Goal: Find specific page/section: Find specific page/section

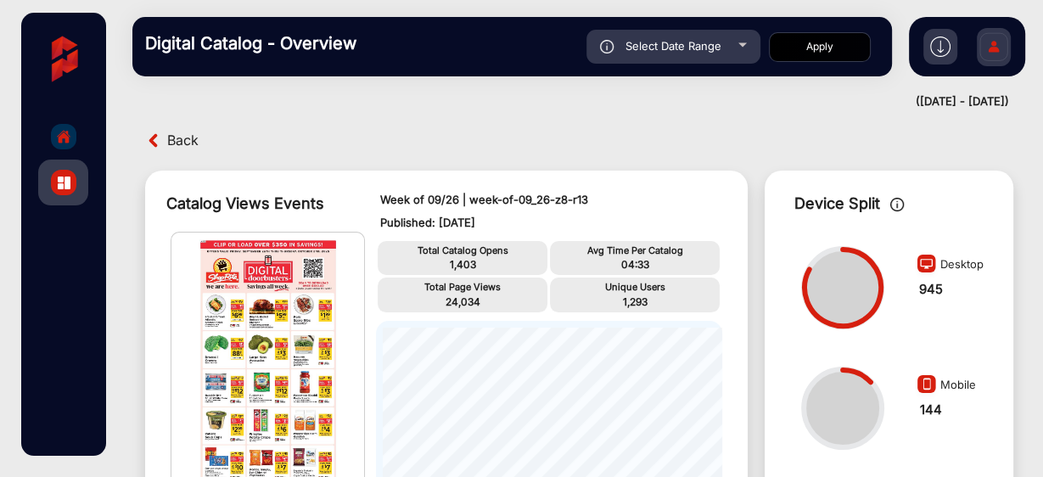
scroll to position [1310, 0]
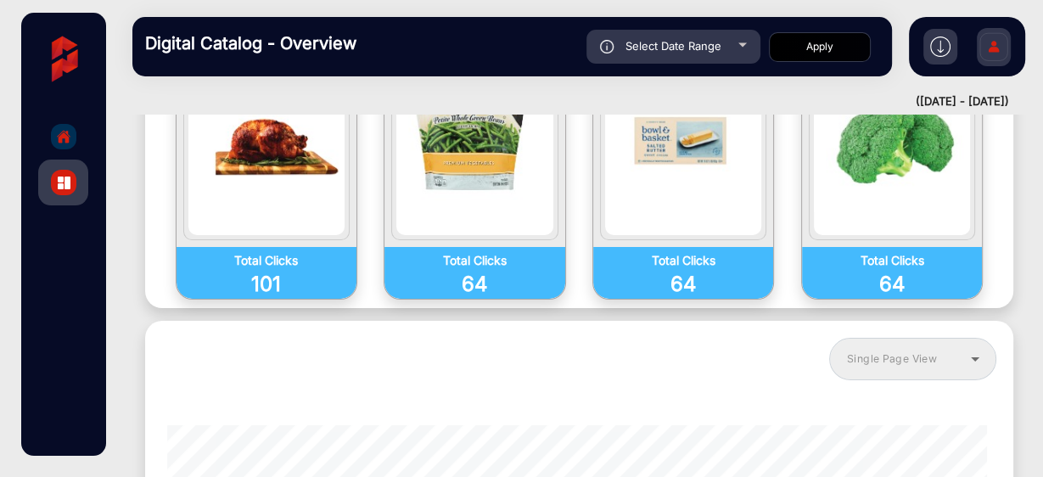
click at [976, 349] on icon at bounding box center [975, 359] width 20 height 20
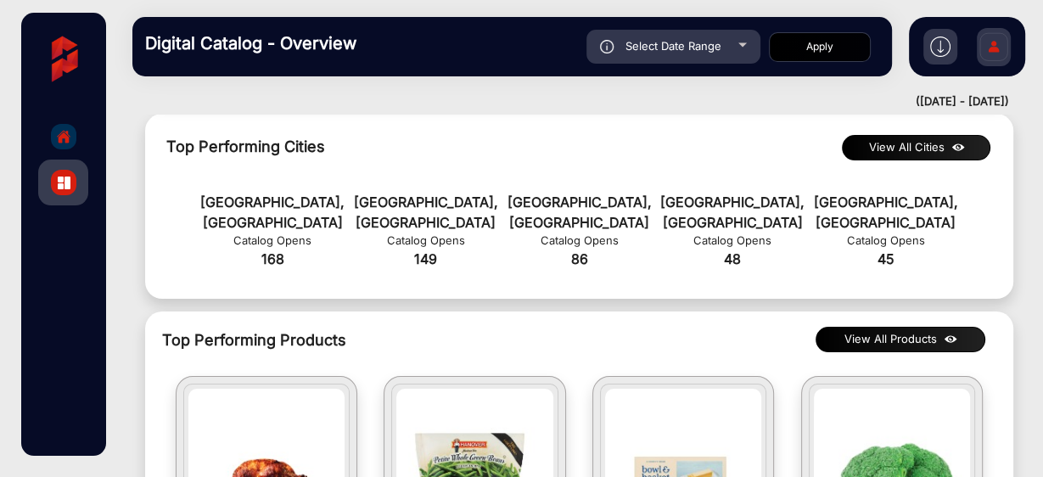
click at [58, 145] on div at bounding box center [63, 136] width 25 height 25
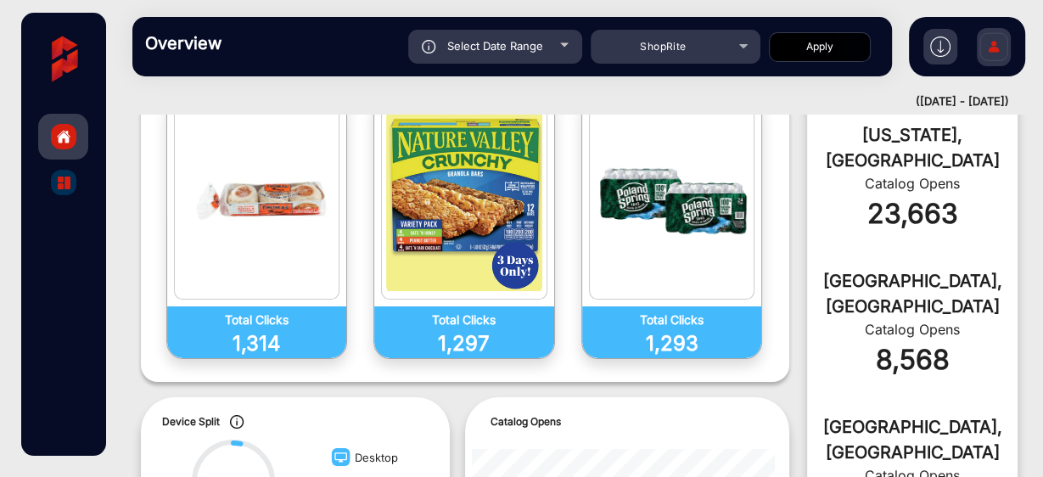
scroll to position [12, 0]
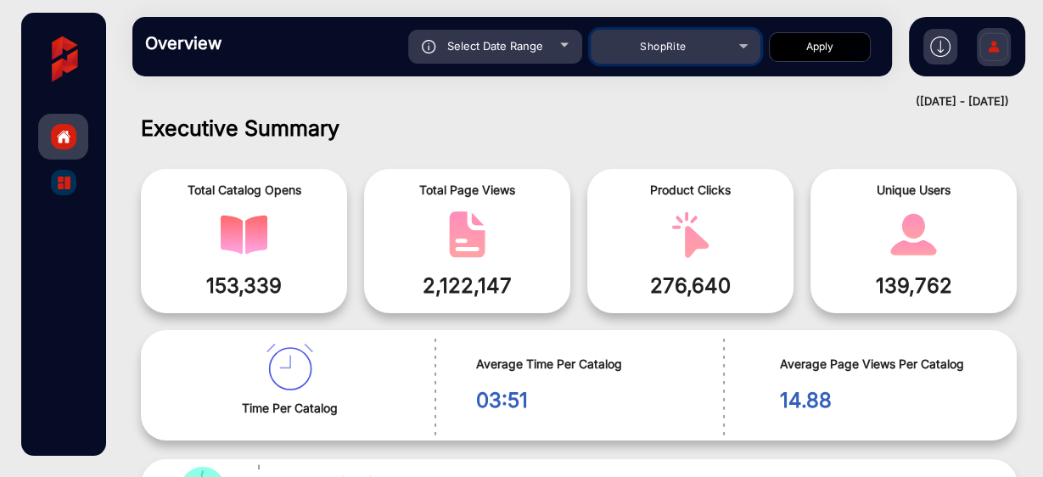
click at [657, 60] on mat-select "ShopRite" at bounding box center [676, 47] width 170 height 34
click at [677, 55] on div "ShopRite" at bounding box center [663, 46] width 136 height 20
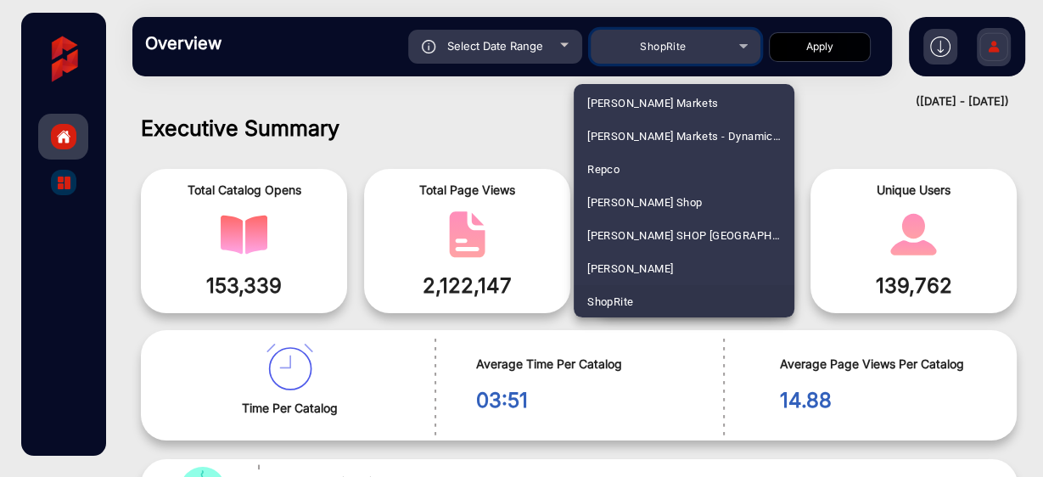
scroll to position [4144, 0]
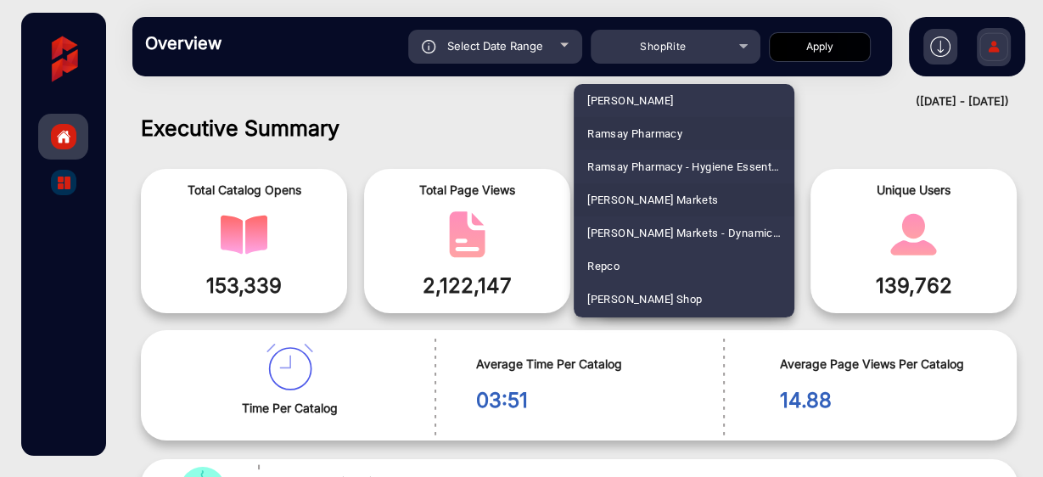
click at [687, 207] on mat-option "[PERSON_NAME] Markets" at bounding box center [684, 199] width 221 height 33
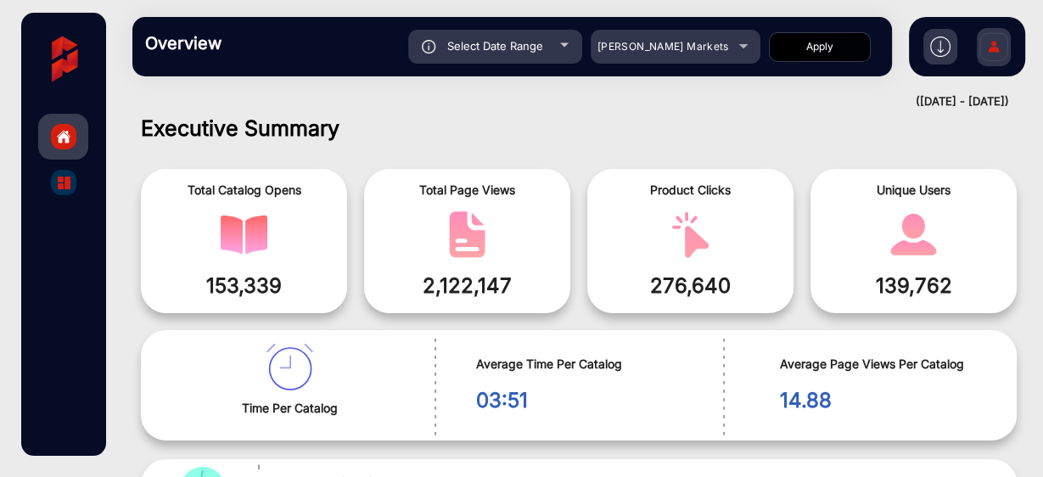
click at [789, 51] on button "Apply" at bounding box center [820, 47] width 102 height 30
type input "[DATE]"
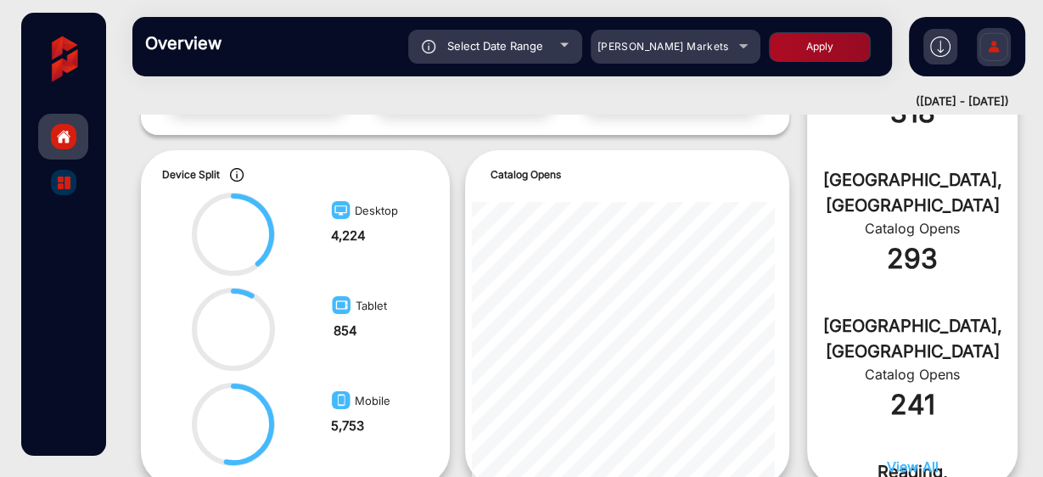
scroll to position [951, 0]
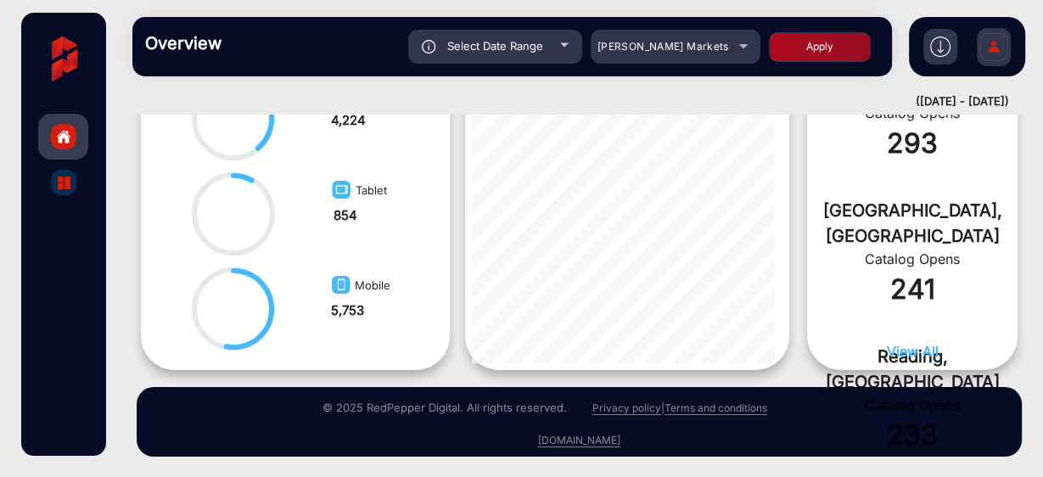
click at [64, 193] on div at bounding box center [63, 182] width 25 height 25
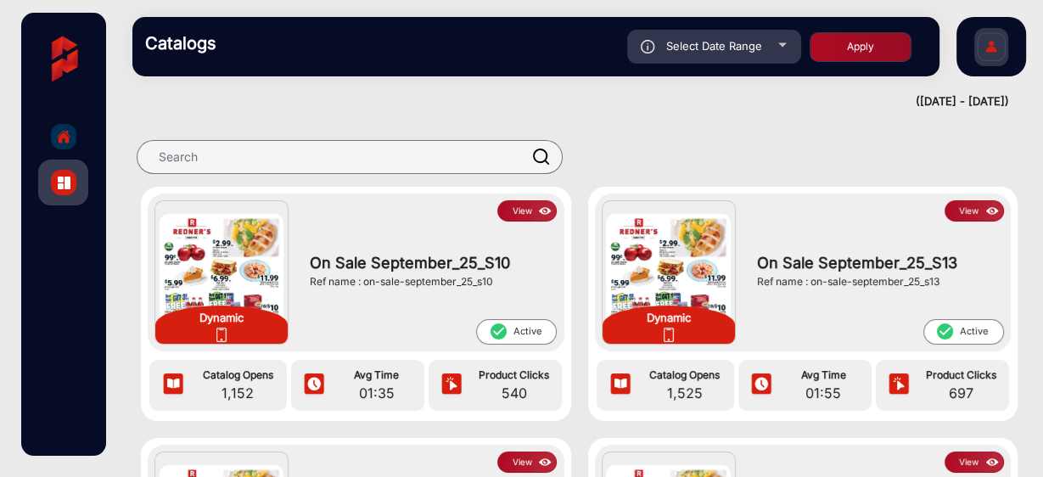
click at [520, 212] on button "View" at bounding box center [526, 210] width 59 height 21
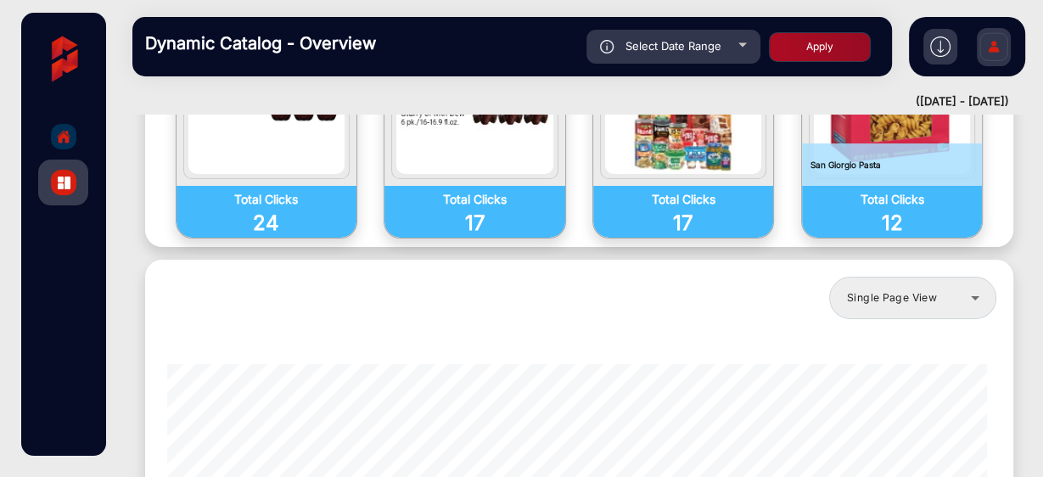
scroll to position [1438, 0]
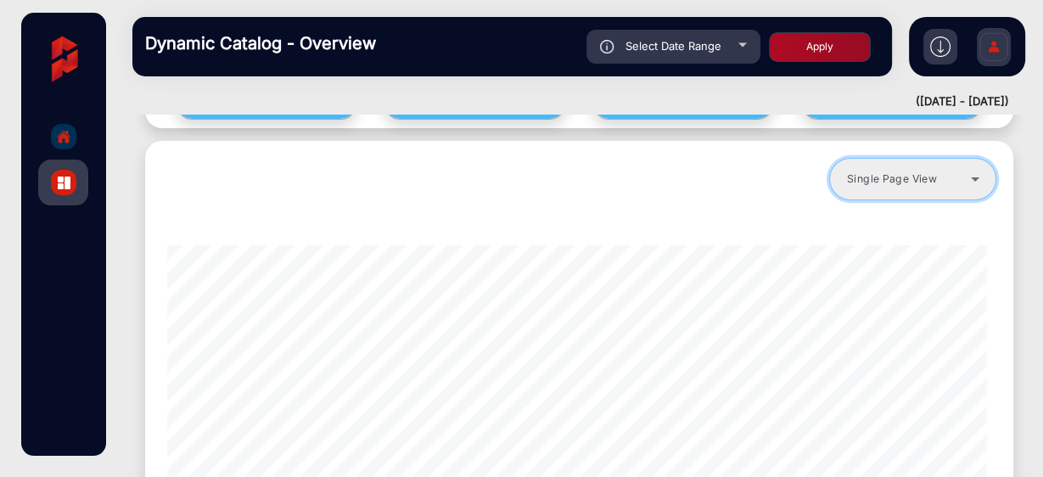
click at [921, 169] on div "Single Page View" at bounding box center [909, 179] width 124 height 20
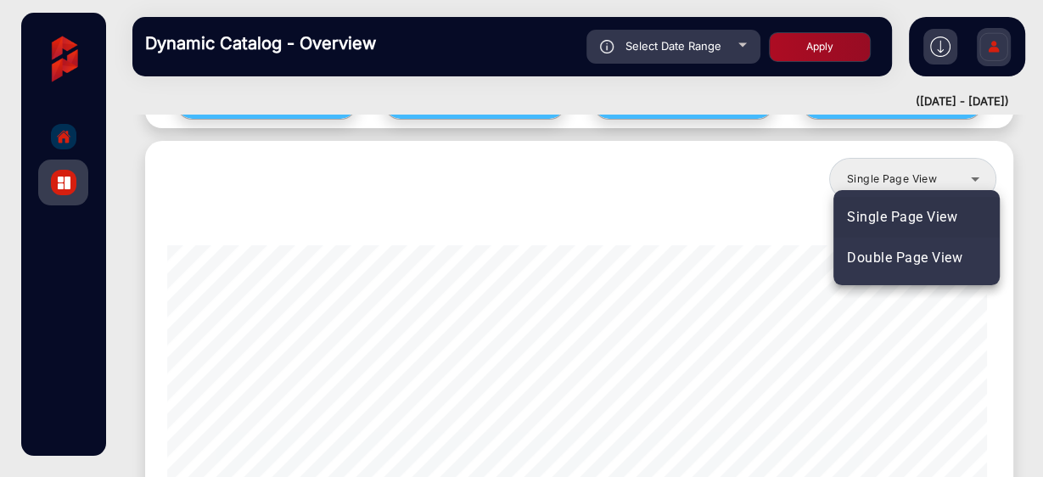
click at [770, 221] on div at bounding box center [521, 238] width 1043 height 477
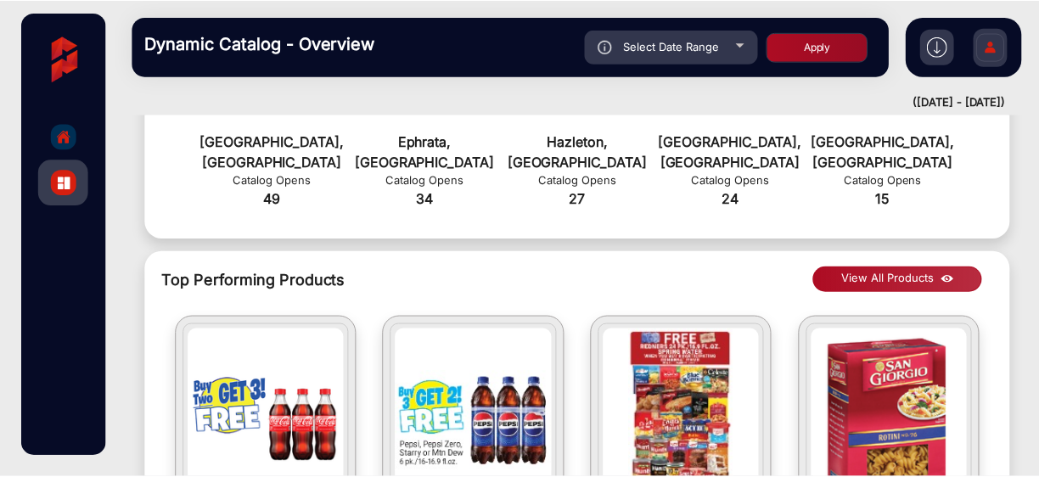
scroll to position [1099, 0]
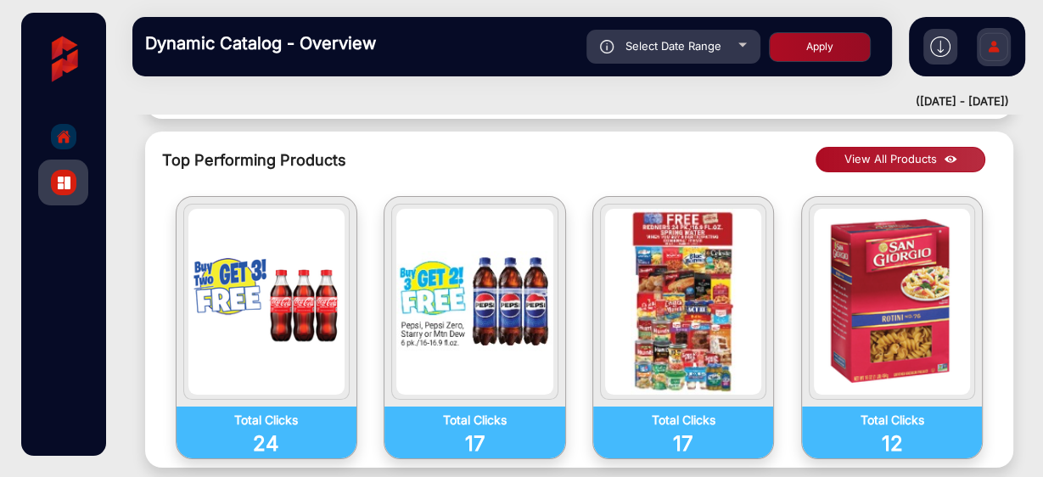
click at [889, 147] on button "View All Products" at bounding box center [901, 159] width 170 height 25
